Goal: Obtain resource: Download file/media

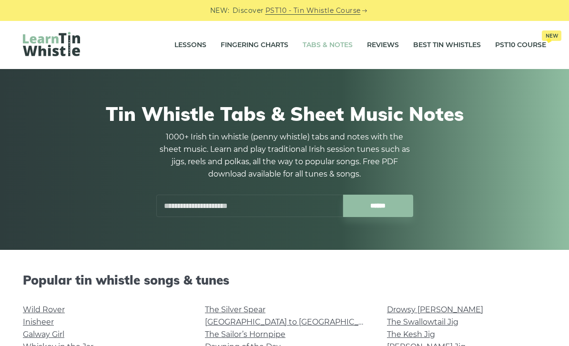
click at [239, 43] on link "Fingering Charts" at bounding box center [255, 45] width 68 height 24
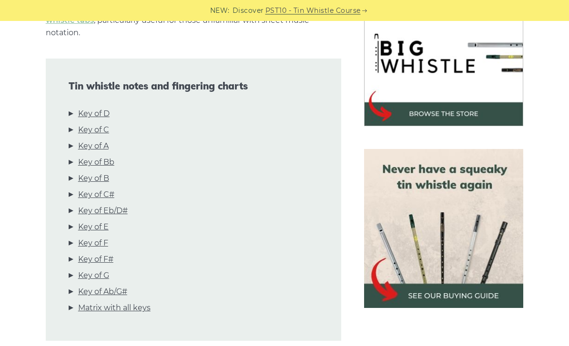
click at [91, 117] on link "Key of D" at bounding box center [93, 114] width 31 height 12
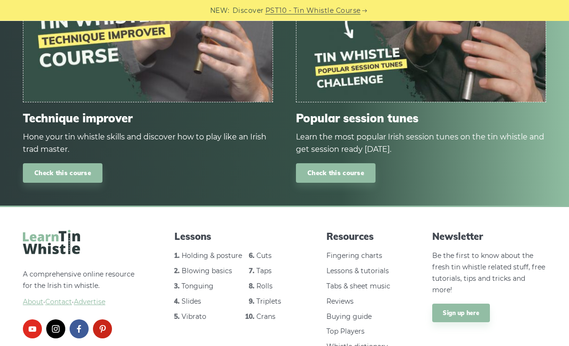
scroll to position [5678, 0]
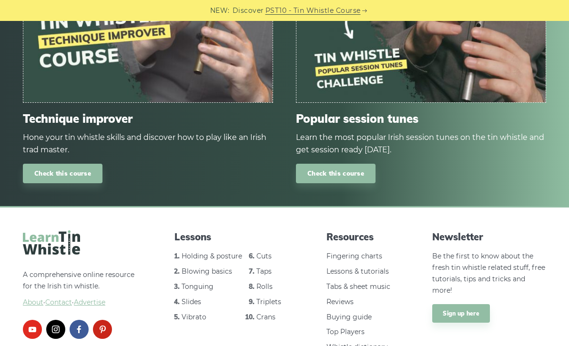
click at [52, 164] on link "Check this course" at bounding box center [63, 174] width 80 height 20
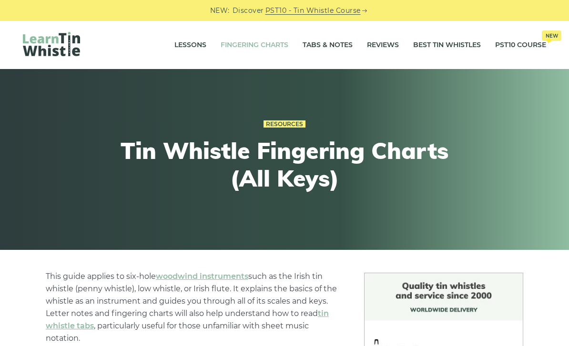
scroll to position [5708, 0]
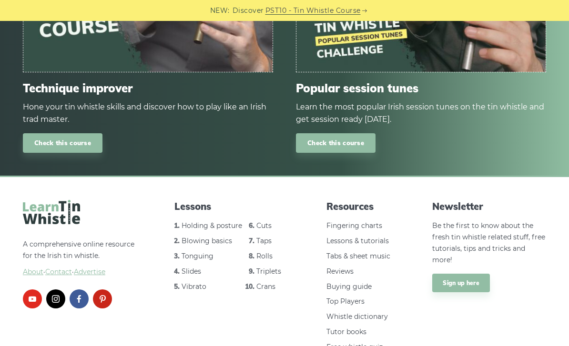
click at [203, 252] on link "Tonguing" at bounding box center [197, 256] width 32 height 9
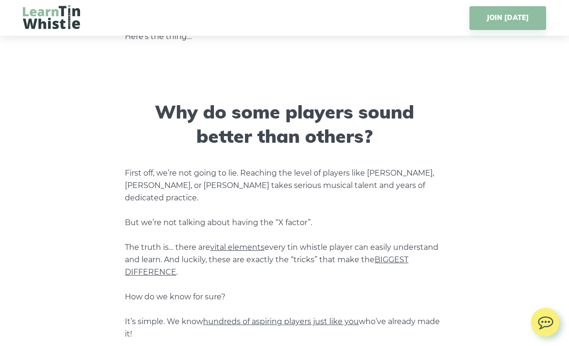
scroll to position [461, 0]
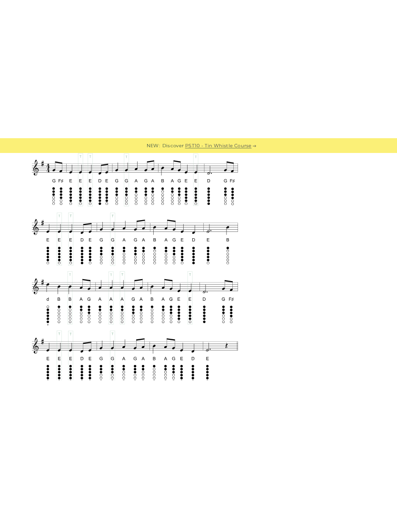
scroll to position [1401, 0]
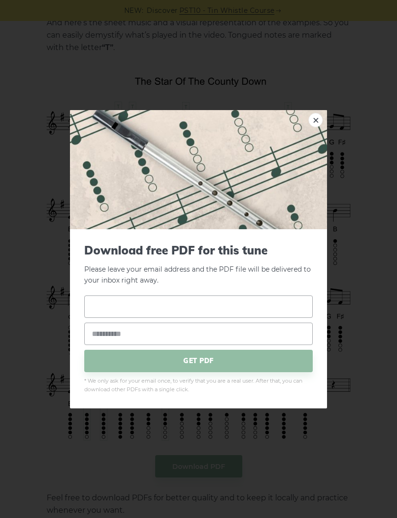
click at [260, 317] on input "text" at bounding box center [198, 306] width 229 height 22
type input "**********"
click at [256, 345] on input "email" at bounding box center [198, 333] width 229 height 22
type input "**********"
click at [271, 346] on span "GET PDF" at bounding box center [198, 361] width 229 height 22
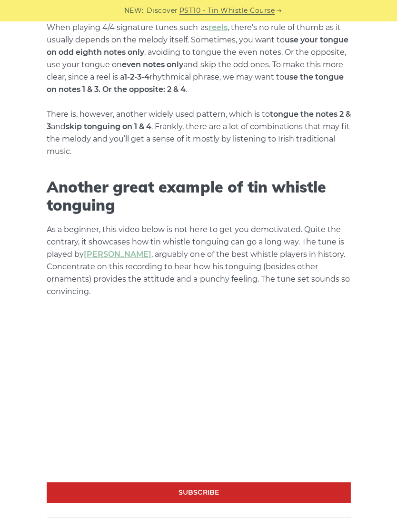
scroll to position [2224, 0]
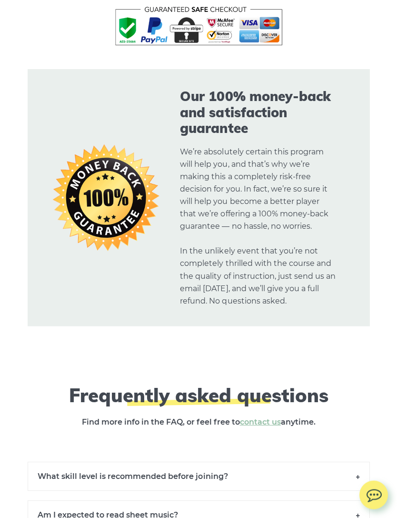
scroll to position [6585, 0]
